Goal: Navigation & Orientation: Find specific page/section

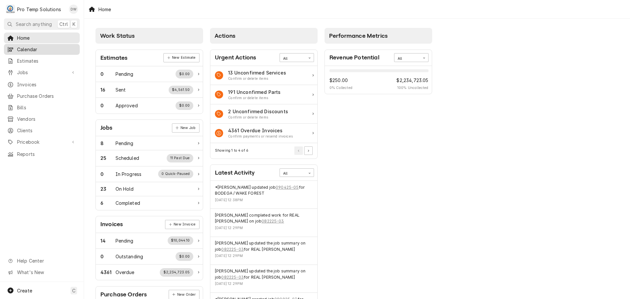
click at [25, 49] on span "Calendar" at bounding box center [46, 49] width 59 height 7
click at [22, 69] on span "Jobs" at bounding box center [42, 72] width 50 height 7
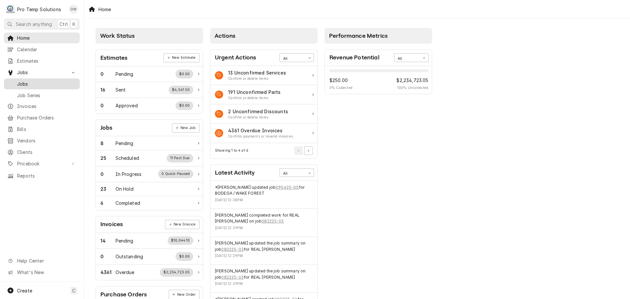
click at [21, 81] on span "Jobs" at bounding box center [46, 83] width 59 height 7
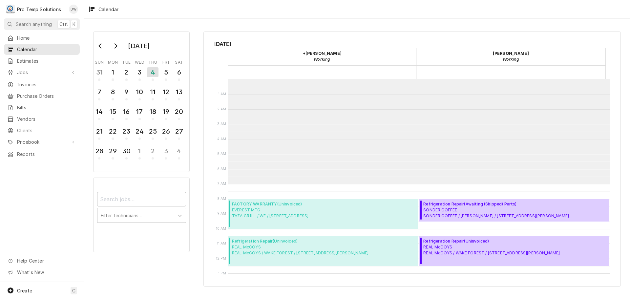
scroll to position [105, 0]
